Goal: Check status: Check status

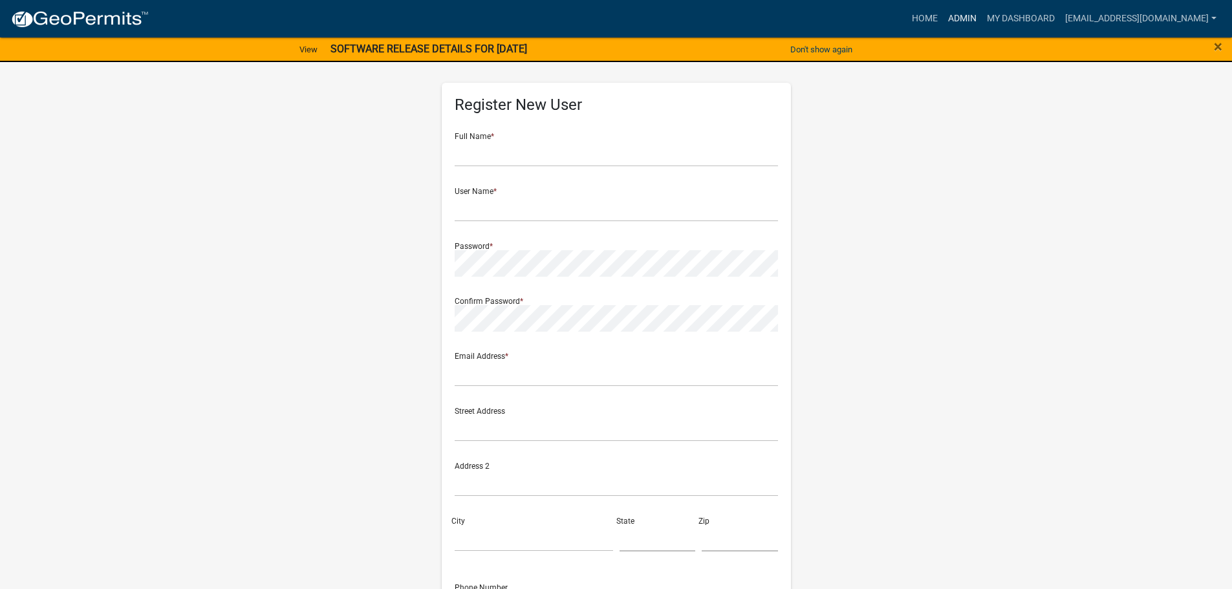
click at [955, 17] on link "Admin" at bounding box center [962, 18] width 39 height 25
click at [969, 17] on link "Admin" at bounding box center [962, 18] width 39 height 25
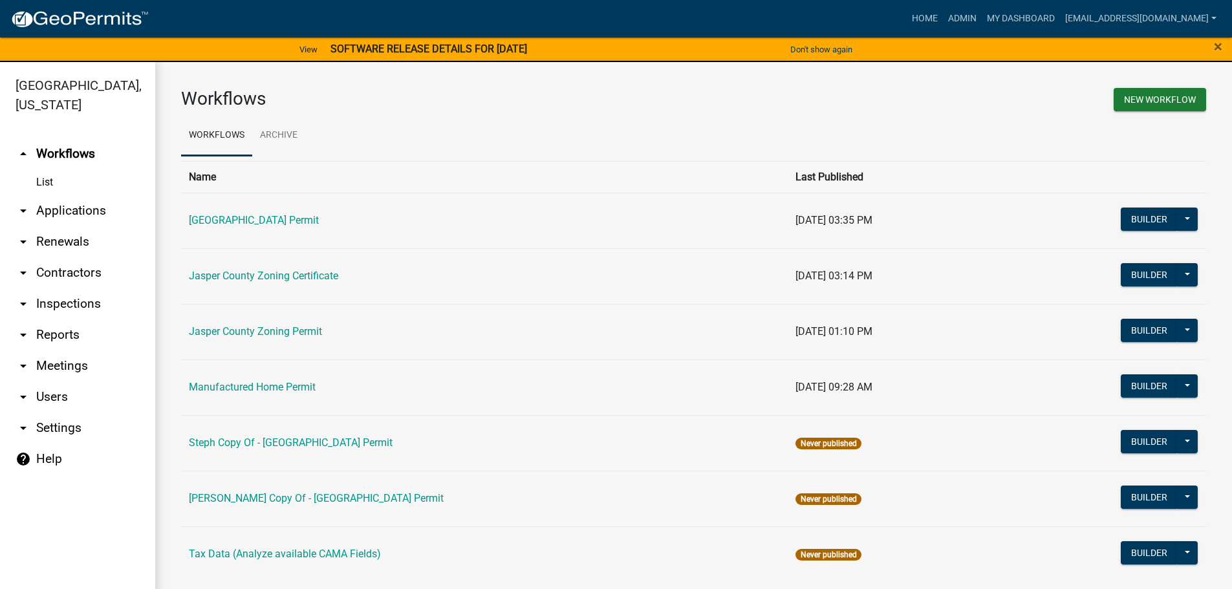
click at [52, 211] on link "arrow_drop_down Applications" at bounding box center [77, 210] width 155 height 31
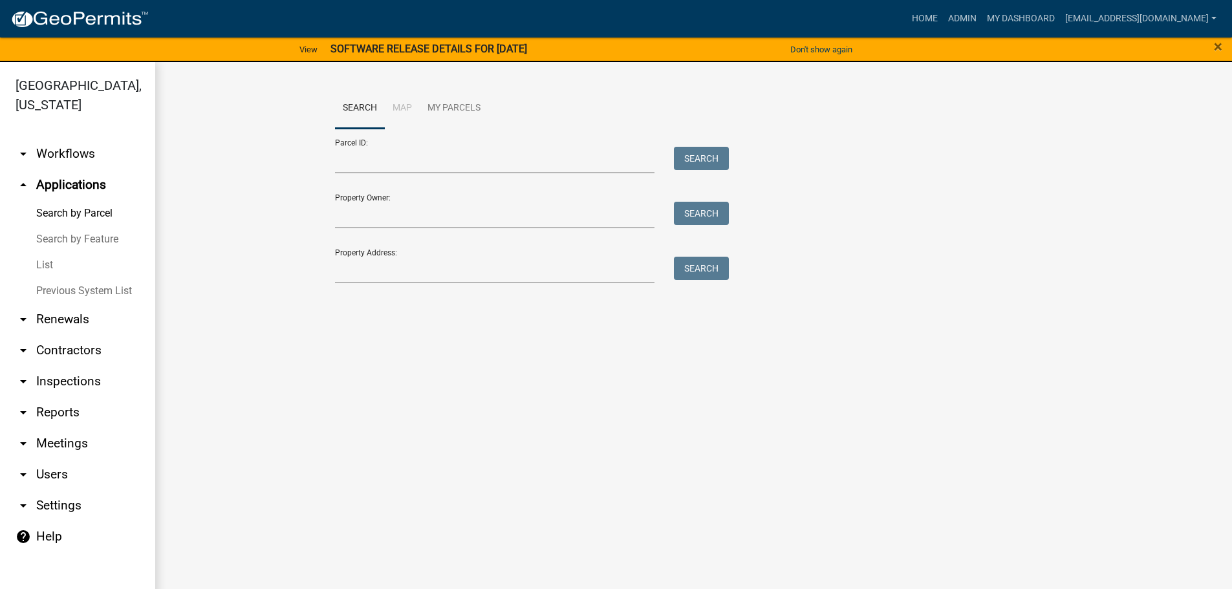
click at [46, 263] on link "List" at bounding box center [77, 265] width 155 height 26
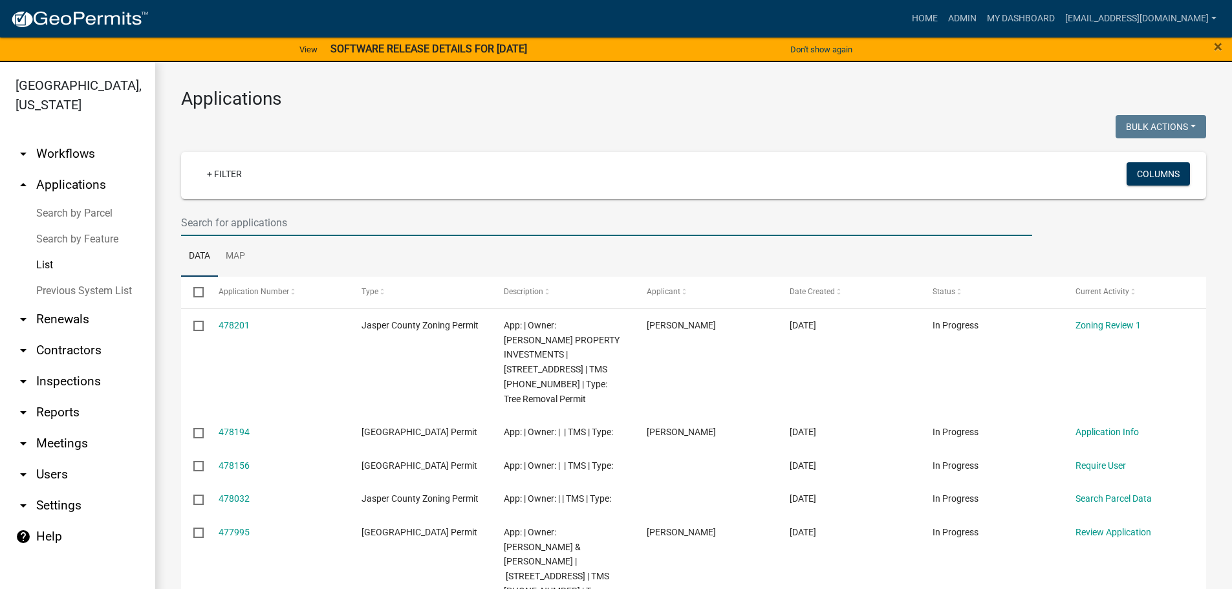
click at [352, 228] on input "text" at bounding box center [606, 223] width 851 height 27
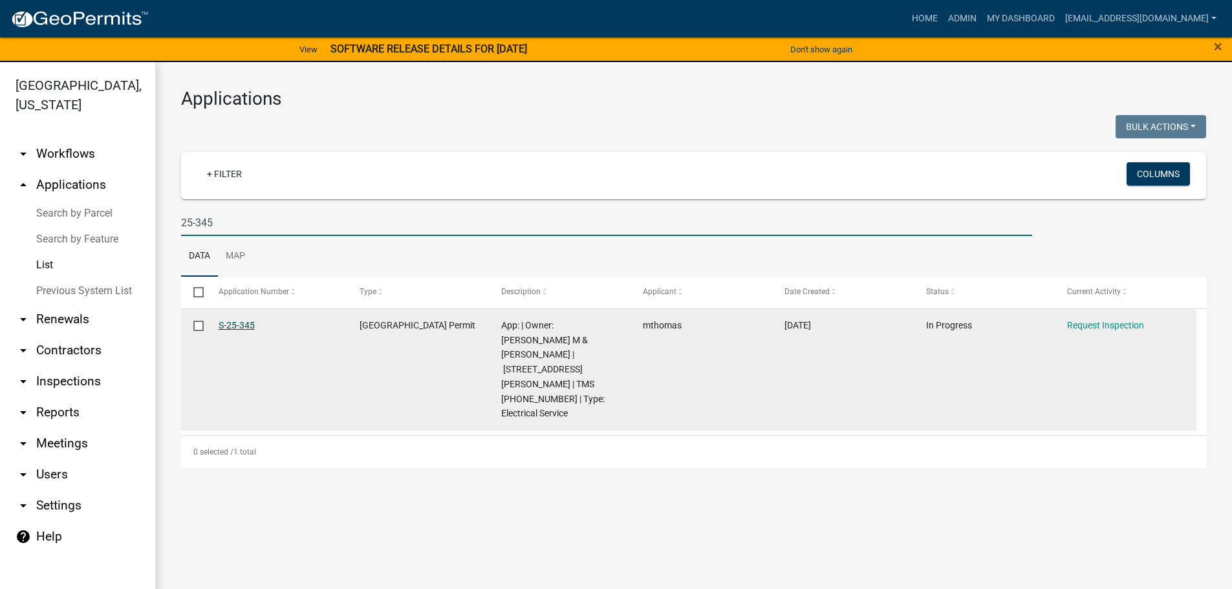
type input "25-345"
click at [239, 321] on link "S-25-345" at bounding box center [237, 325] width 36 height 10
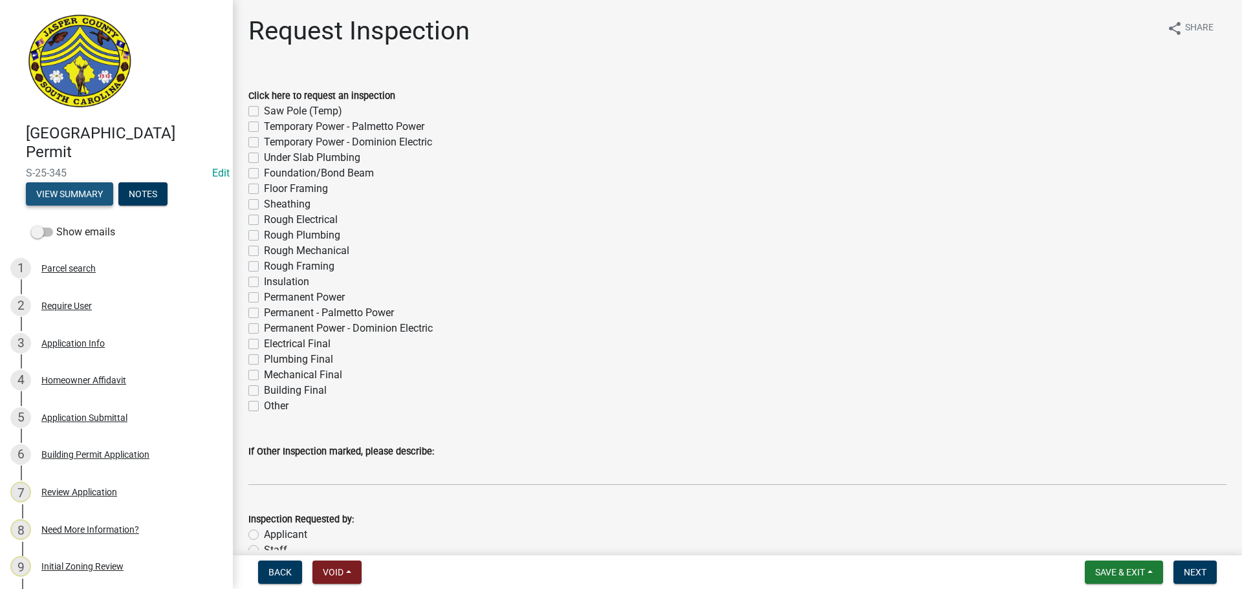
click at [73, 199] on button "View Summary" at bounding box center [69, 193] width 87 height 23
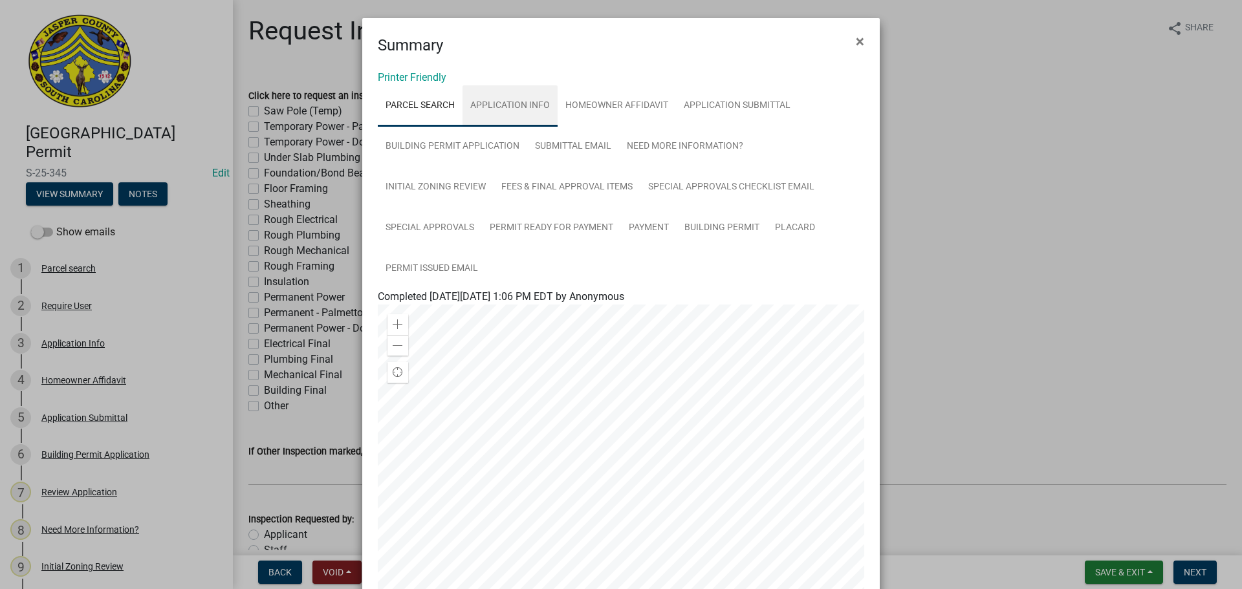
click at [516, 111] on link "Application Info" at bounding box center [509, 105] width 95 height 41
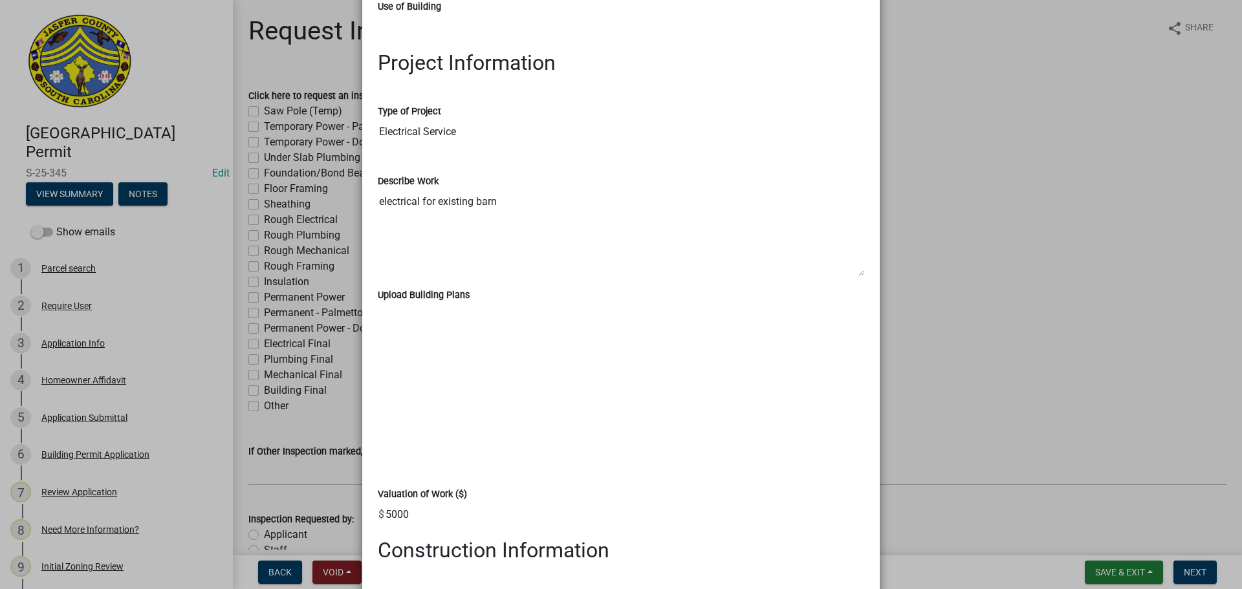
scroll to position [1617, 0]
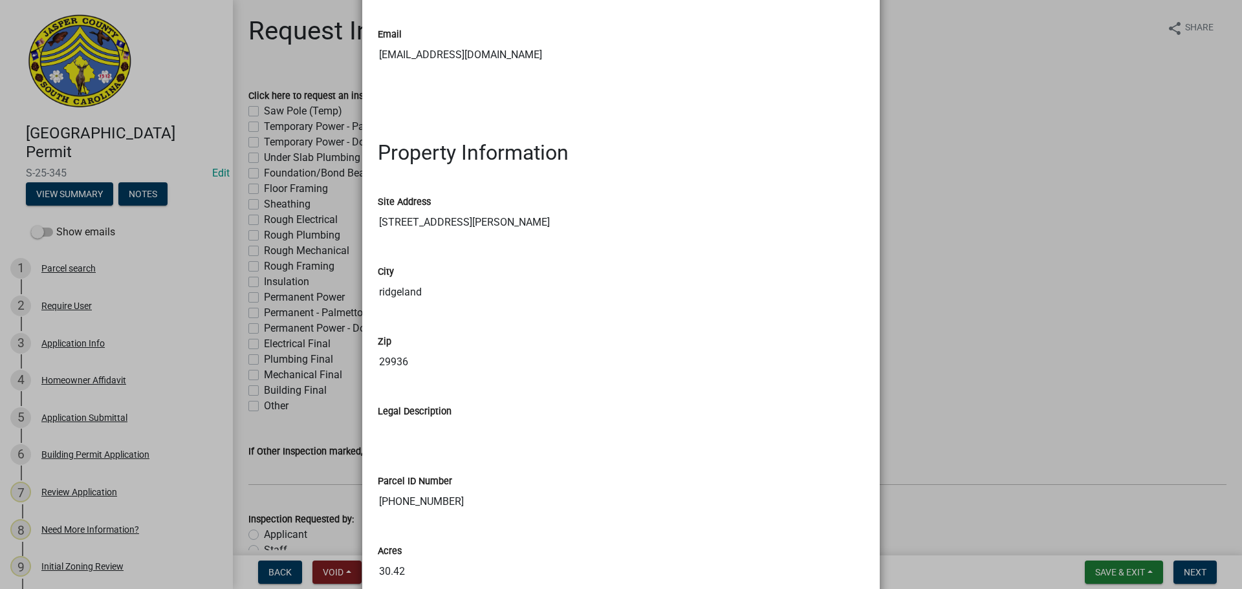
drag, startPoint x: 593, startPoint y: 214, endPoint x: 596, endPoint y: 202, distance: 12.1
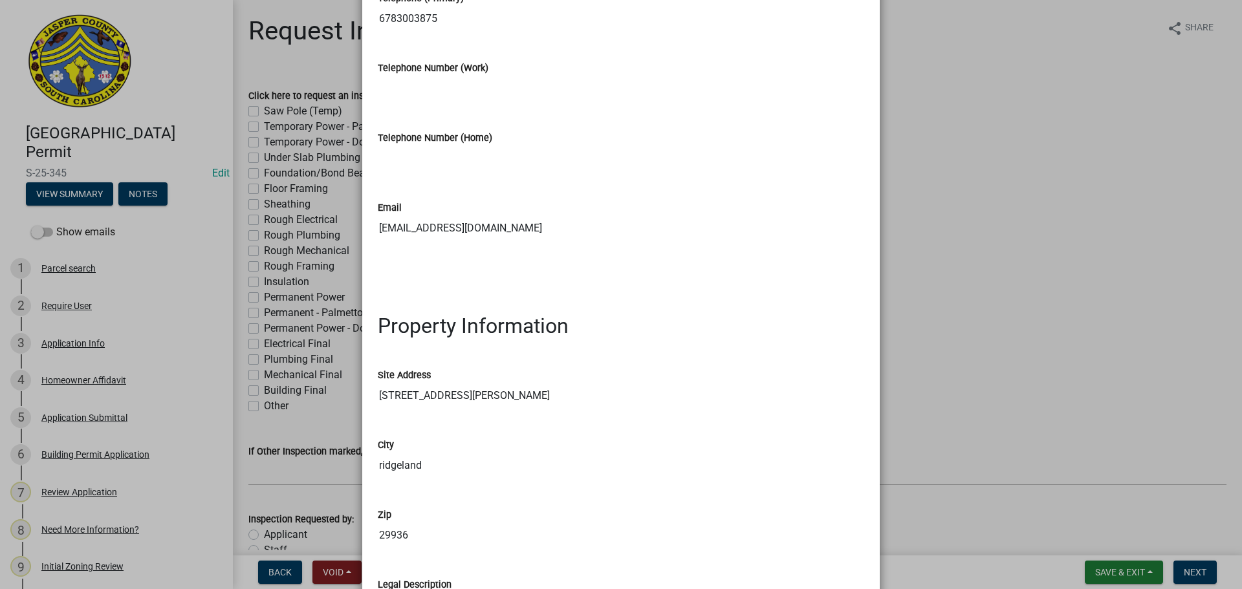
scroll to position [623, 0]
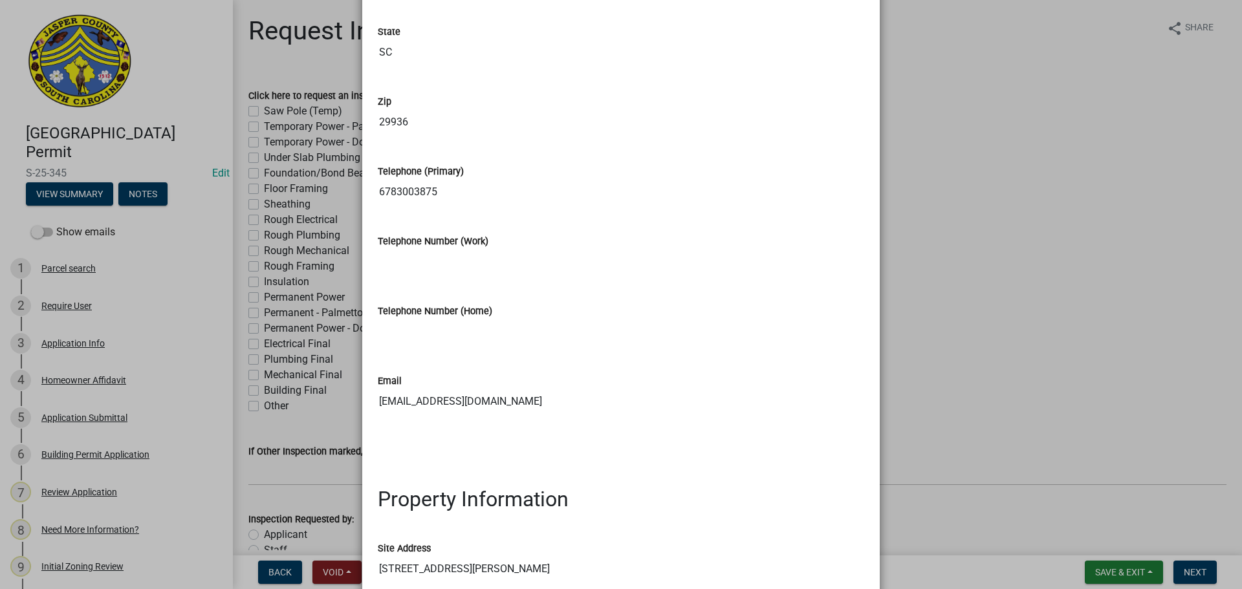
drag, startPoint x: 786, startPoint y: 175, endPoint x: 790, endPoint y: 105, distance: 69.3
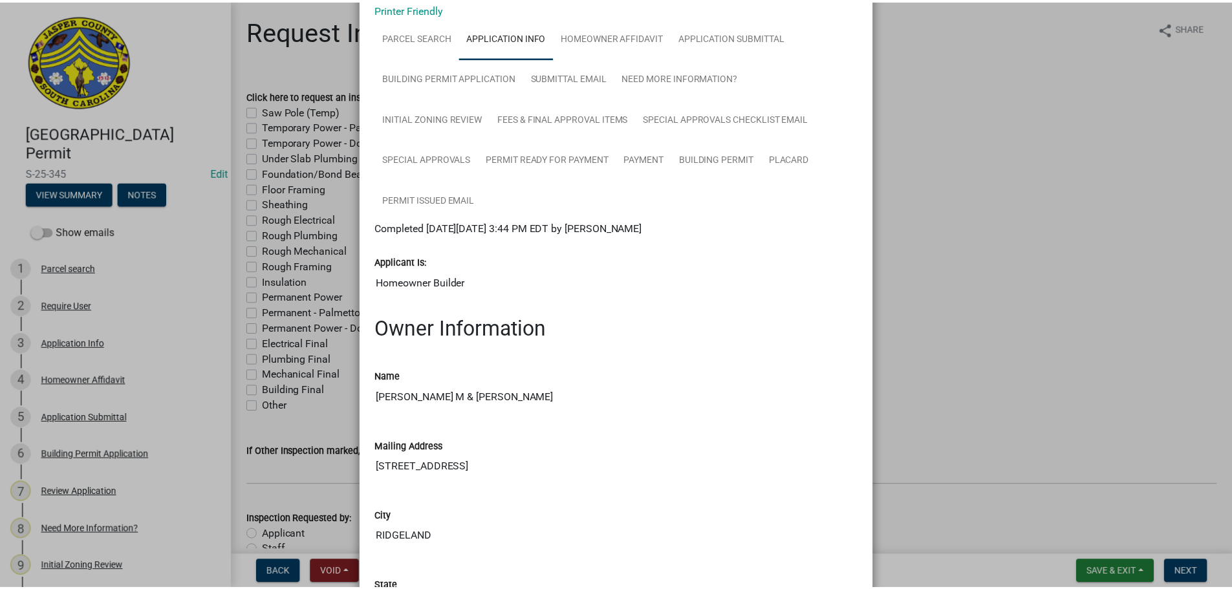
scroll to position [0, 0]
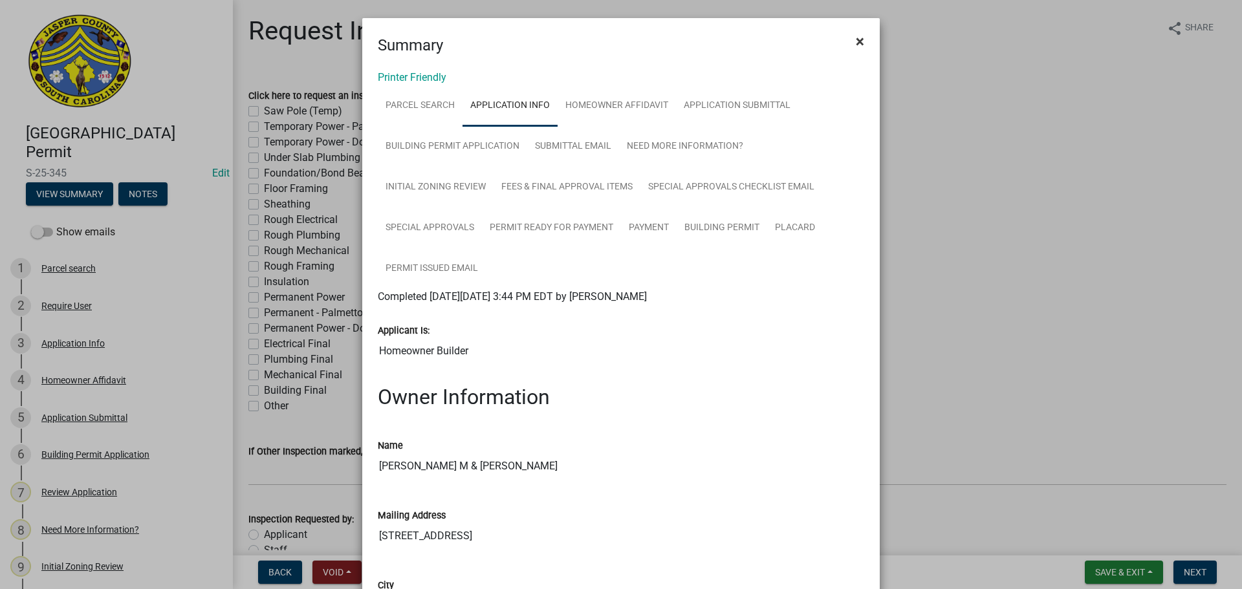
click at [856, 42] on span "×" at bounding box center [860, 41] width 8 height 18
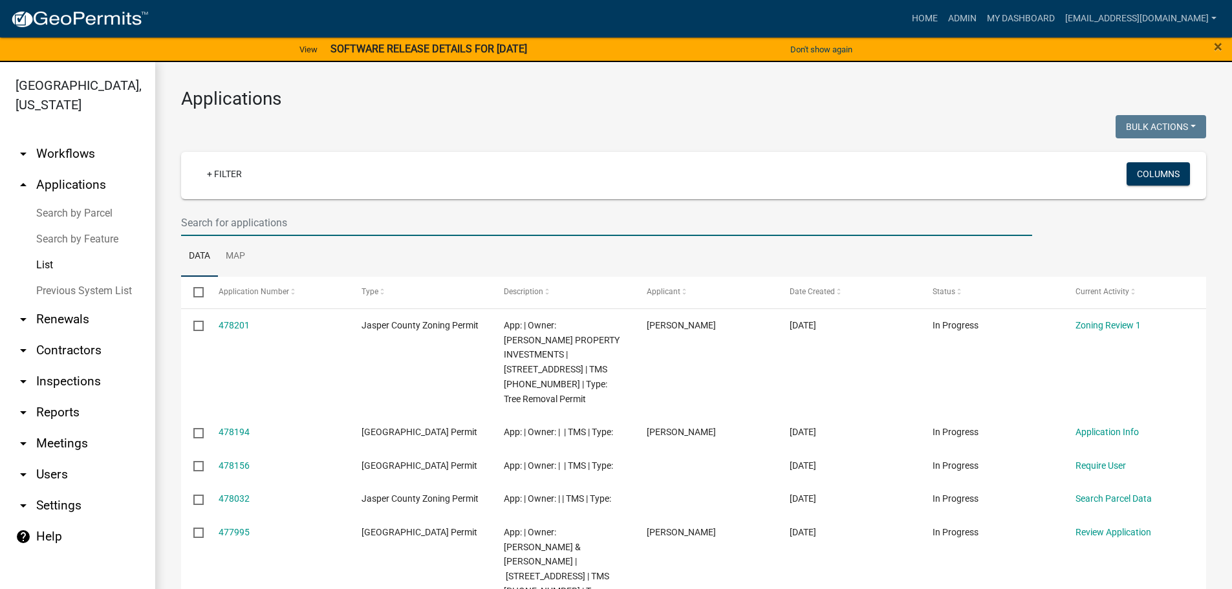
click at [333, 222] on input "text" at bounding box center [606, 223] width 851 height 27
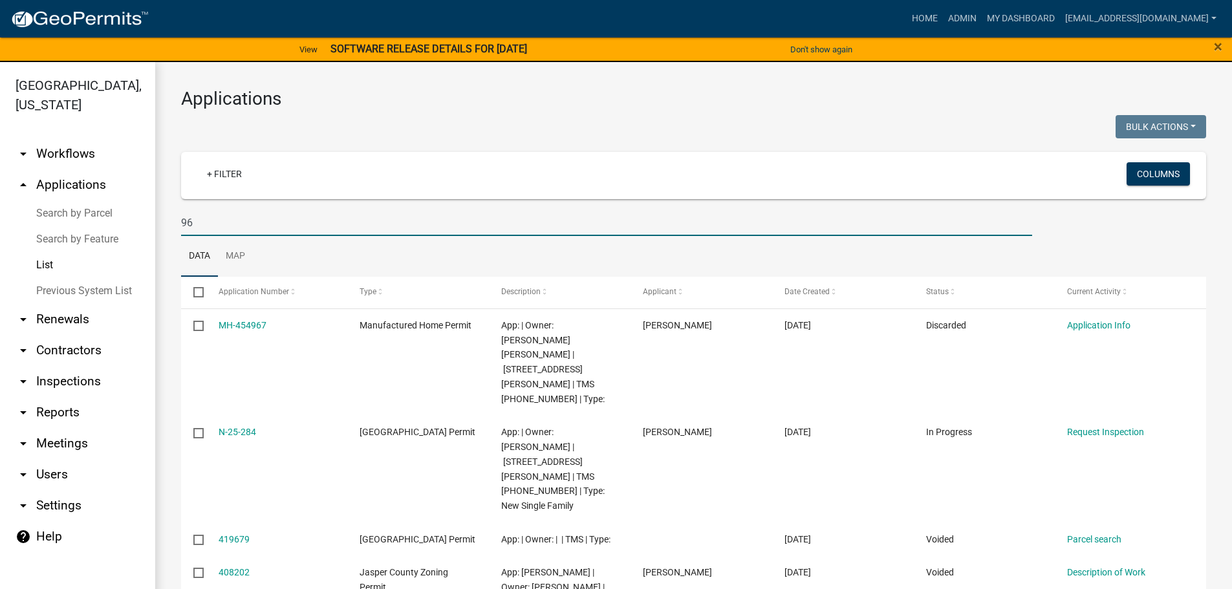
type input "9"
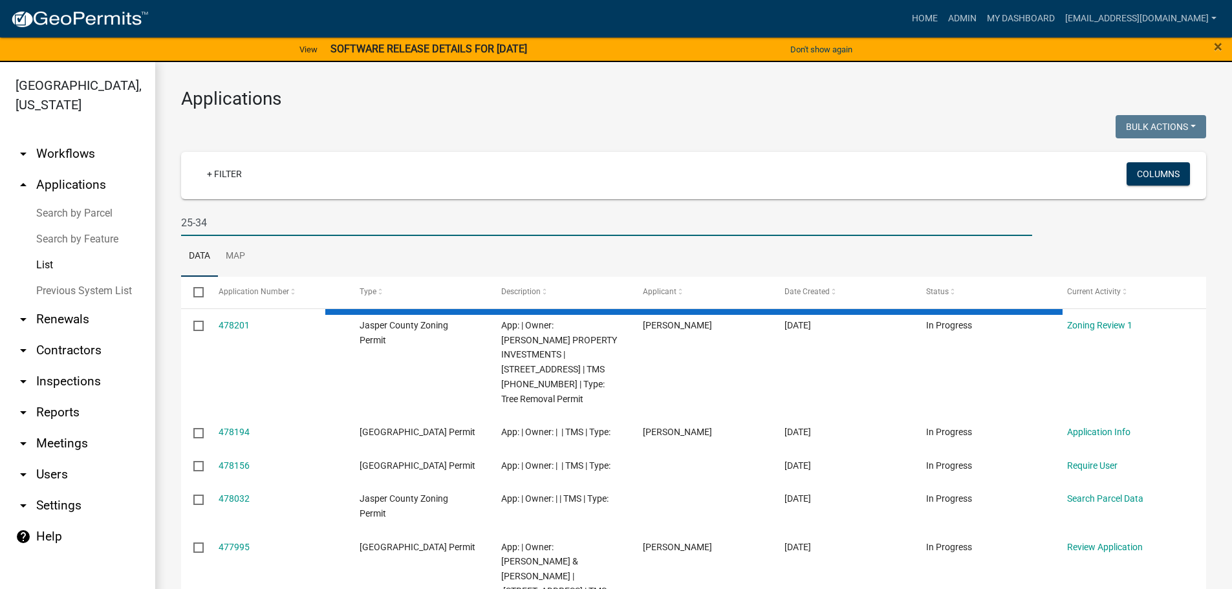
type input "25-345"
